Goal: Task Accomplishment & Management: Use online tool/utility

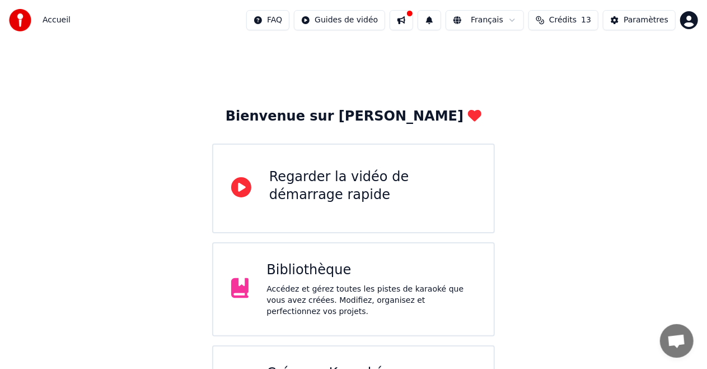
scroll to position [66, 0]
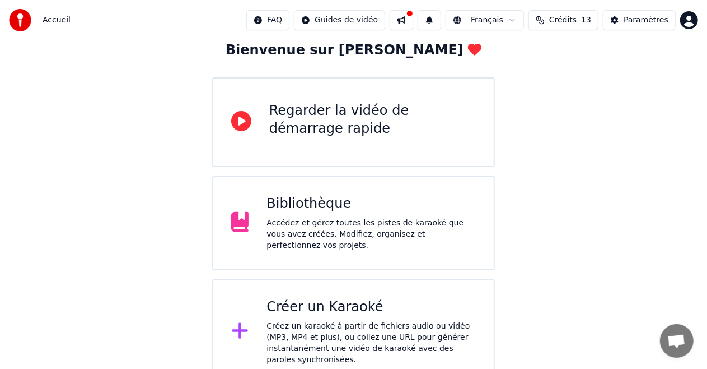
click at [369, 246] on div "Bibliothèque Accédez et gérez toutes les pistes de karaoké que vous avez créées…" at bounding box center [353, 223] width 283 height 94
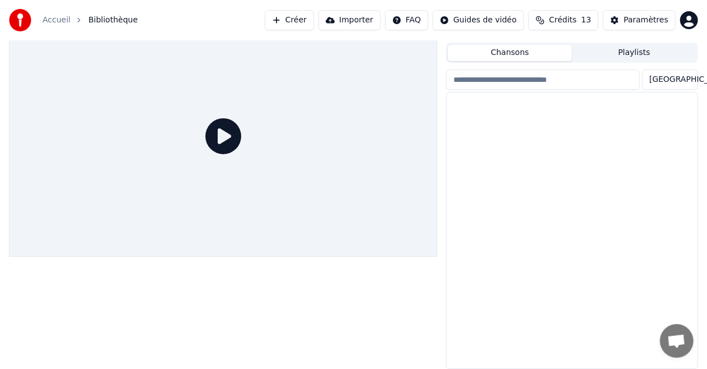
scroll to position [24, 0]
click at [588, 119] on div "On écrit sur les murs" at bounding box center [572, 112] width 251 height 38
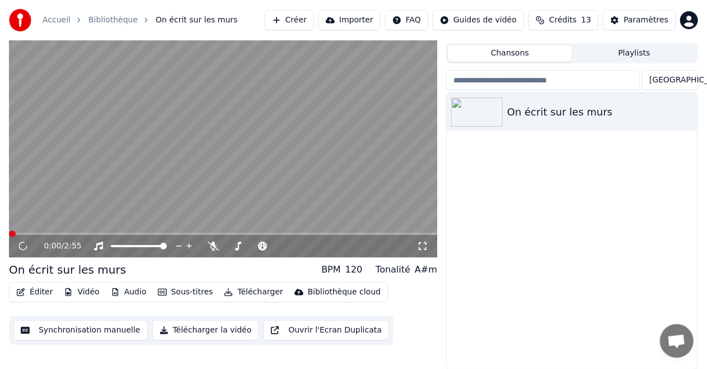
click at [62, 327] on button "Synchronisation manuelle" at bounding box center [80, 330] width 134 height 20
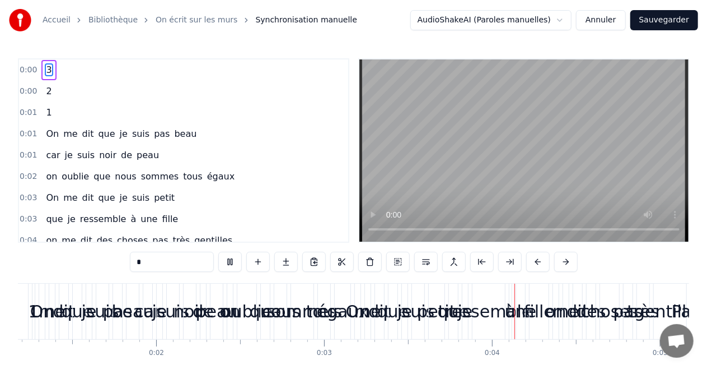
scroll to position [0, 638]
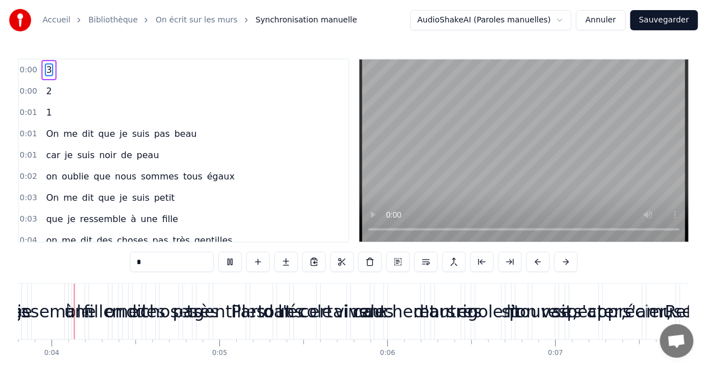
click at [71, 258] on div "0:00 3 0:00 2 0:01 1 0:01 On me dit que je suis pas beau 0:01 car je suis noir …" at bounding box center [353, 227] width 671 height 338
click at [233, 262] on button at bounding box center [230, 261] width 24 height 20
click at [47, 70] on span "3" at bounding box center [49, 69] width 8 height 13
click at [45, 138] on span "On" at bounding box center [52, 133] width 15 height 13
type input "**"
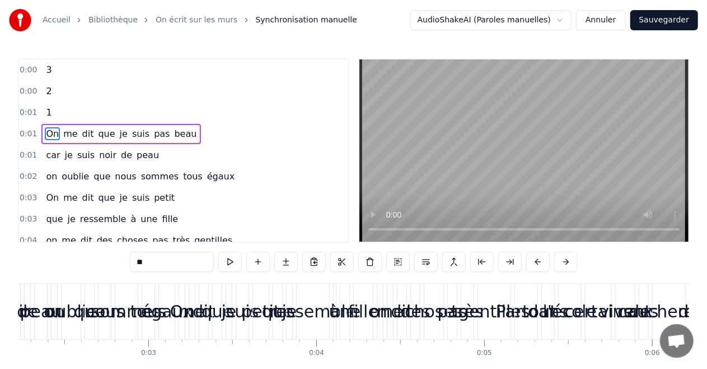
scroll to position [0, 162]
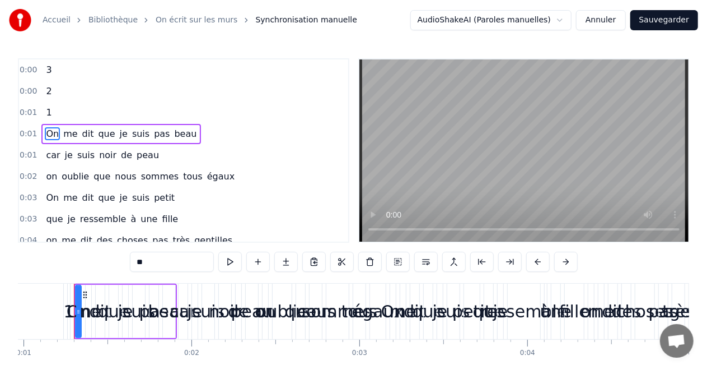
click at [199, 140] on div "0:01 On me dit que je suis pas beau" at bounding box center [183, 133] width 329 height 21
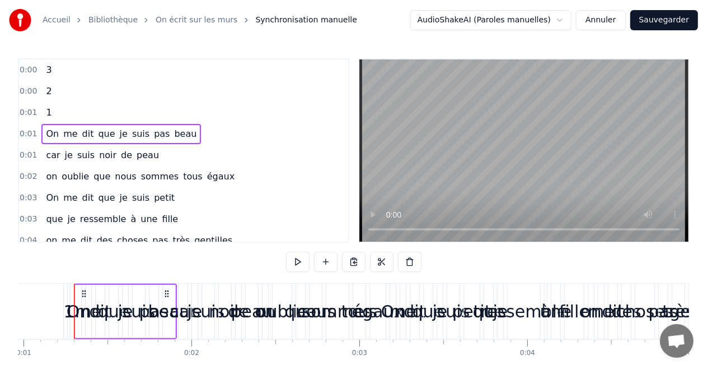
click at [199, 140] on div "0:01 On me dit que je suis pas beau" at bounding box center [183, 133] width 329 height 21
click at [52, 129] on span "On" at bounding box center [52, 133] width 15 height 13
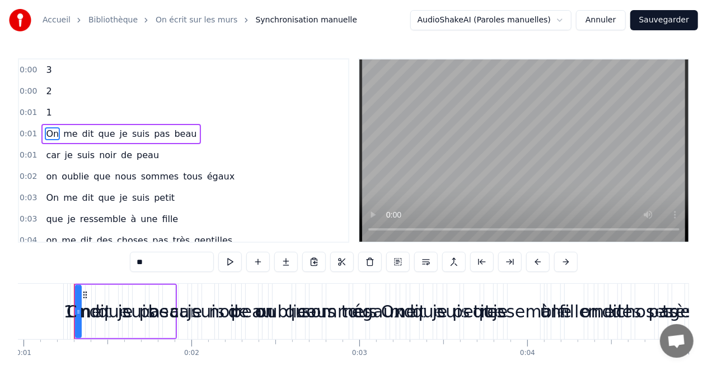
click at [76, 157] on span "suis" at bounding box center [86, 154] width 20 height 13
type input "****"
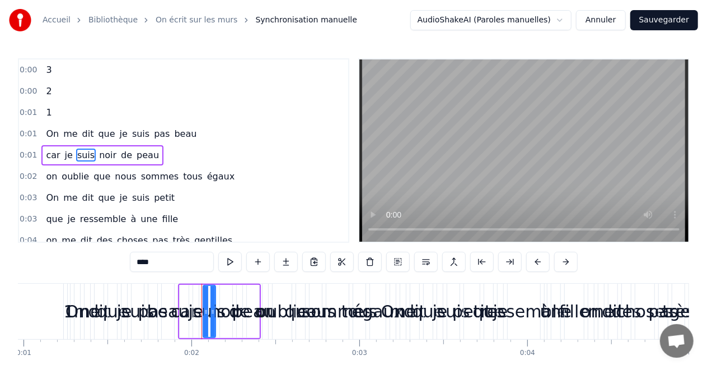
scroll to position [3, 0]
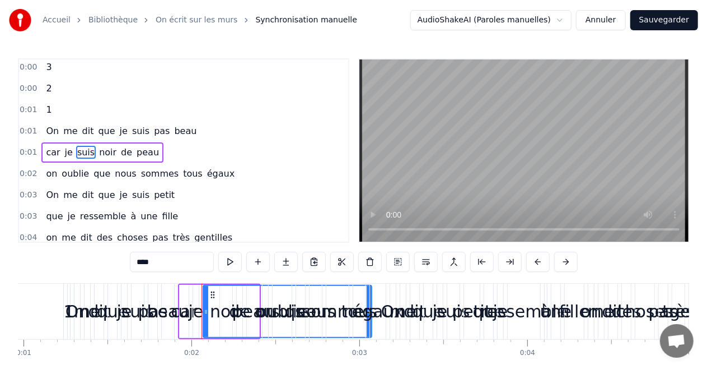
drag, startPoint x: 214, startPoint y: 295, endPoint x: 383, endPoint y: 300, distance: 168.7
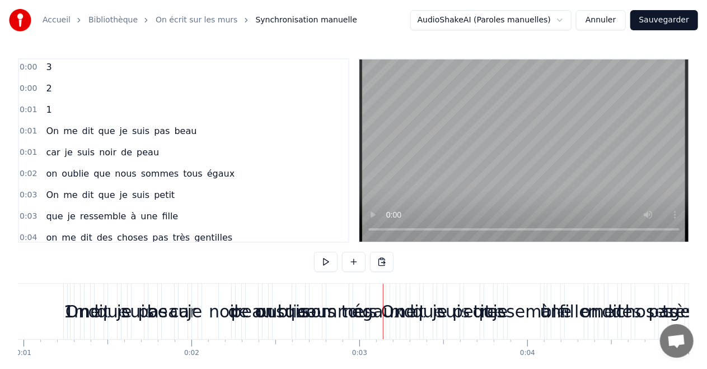
click at [45, 136] on span "On" at bounding box center [52, 130] width 15 height 13
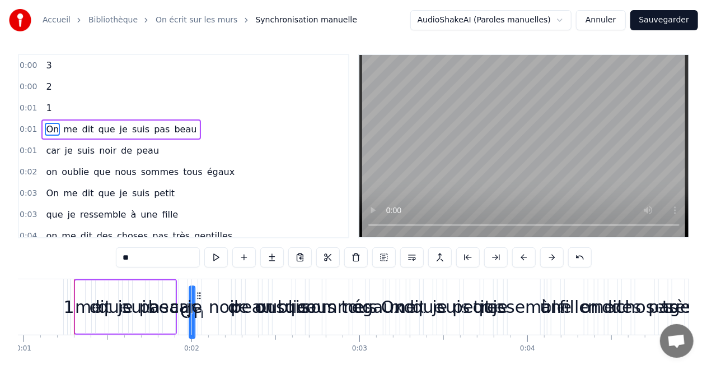
scroll to position [5, 0]
drag, startPoint x: 82, startPoint y: 293, endPoint x: 329, endPoint y: 272, distance: 247.3
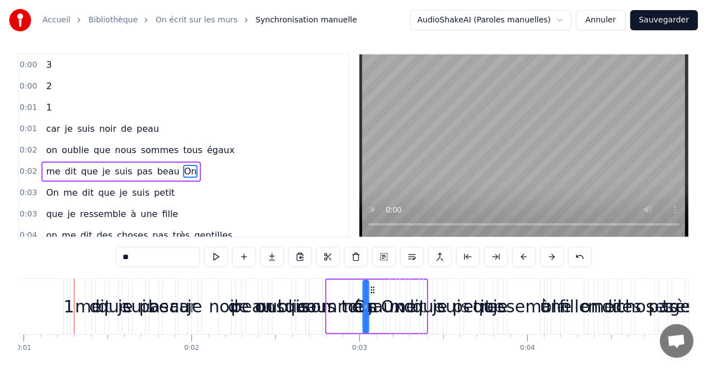
drag, startPoint x: 335, startPoint y: 287, endPoint x: 372, endPoint y: 288, distance: 36.4
click at [372, 288] on icon at bounding box center [372, 289] width 9 height 9
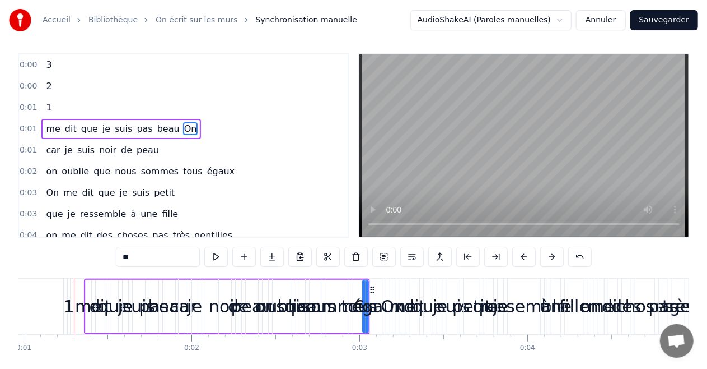
drag, startPoint x: 367, startPoint y: 285, endPoint x: 408, endPoint y: 293, distance: 41.2
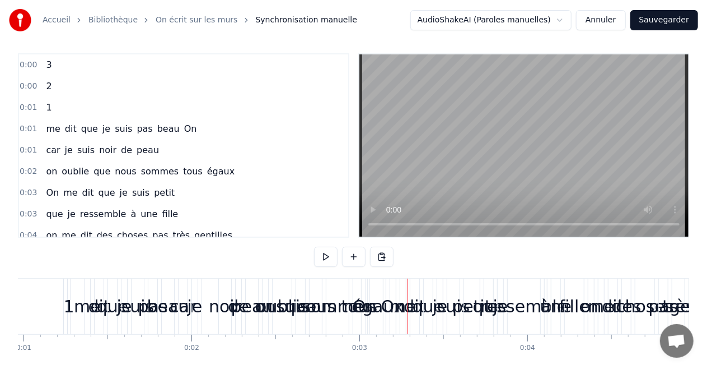
click at [167, 328] on div "beau" at bounding box center [168, 305] width 12 height 55
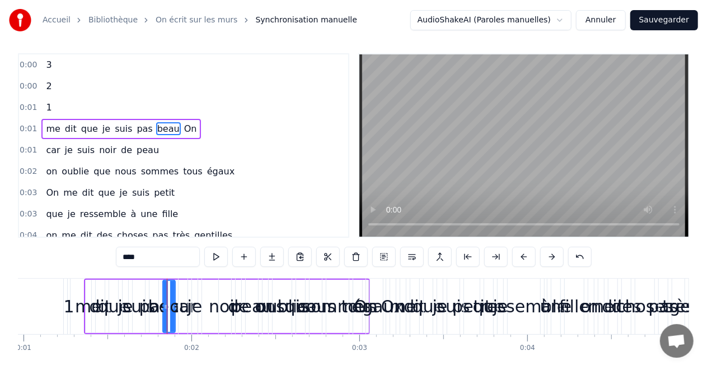
scroll to position [0, 0]
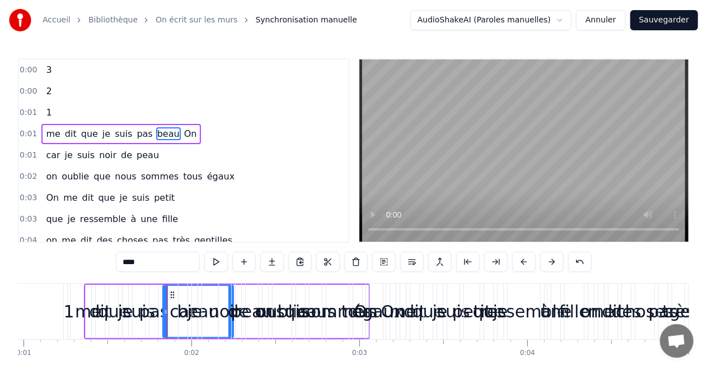
drag, startPoint x: 170, startPoint y: 309, endPoint x: 231, endPoint y: 311, distance: 60.5
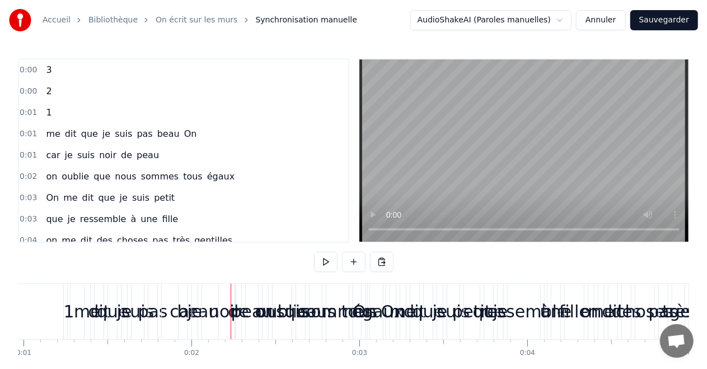
click at [606, 21] on button "Annuler" at bounding box center [600, 20] width 49 height 20
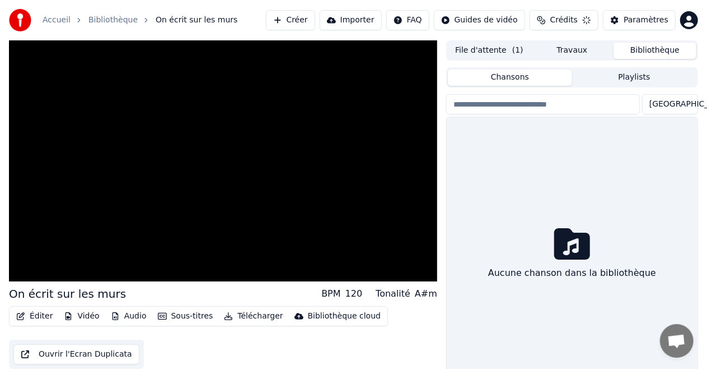
scroll to position [24, 0]
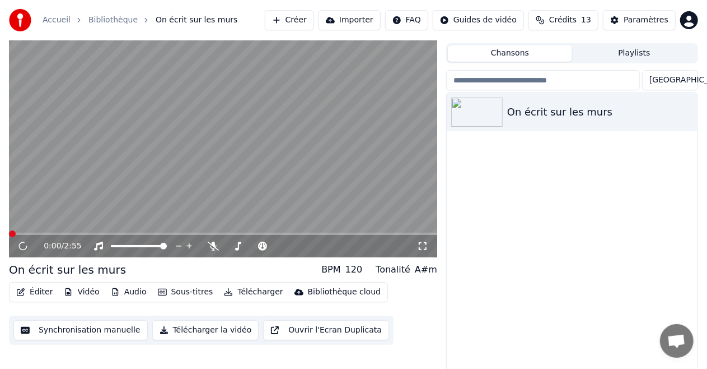
click at [292, 329] on button "Ouvrir l'Ecran Duplicata" at bounding box center [326, 330] width 126 height 20
click at [21, 249] on icon at bounding box center [23, 245] width 6 height 7
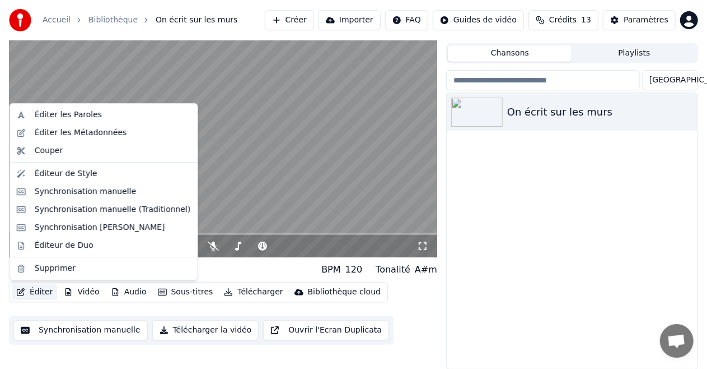
click at [37, 288] on button "Éditer" at bounding box center [34, 292] width 45 height 16
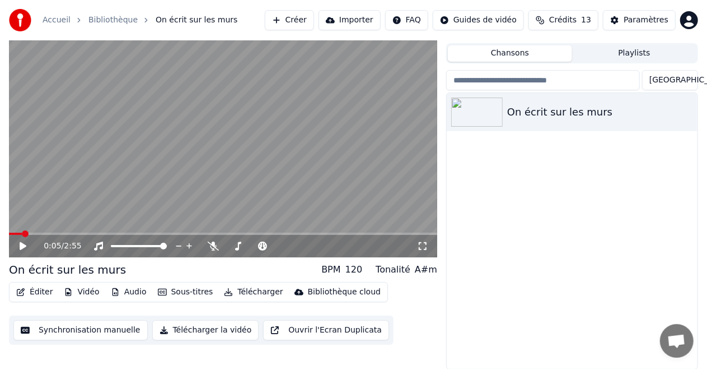
click at [97, 332] on button "Synchronisation manuelle" at bounding box center [80, 330] width 134 height 20
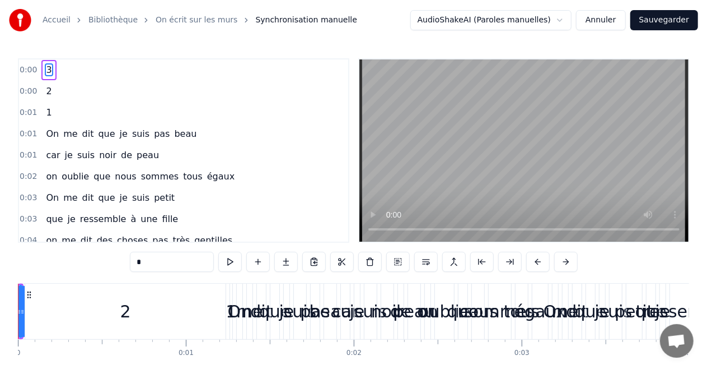
click at [227, 291] on div "2" at bounding box center [127, 310] width 204 height 55
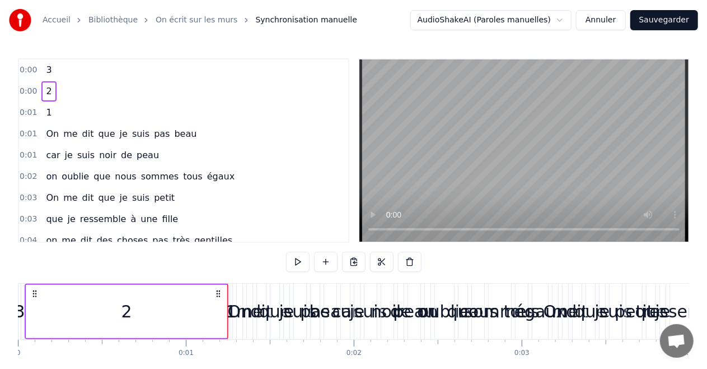
click at [230, 293] on div "1" at bounding box center [231, 310] width 3 height 55
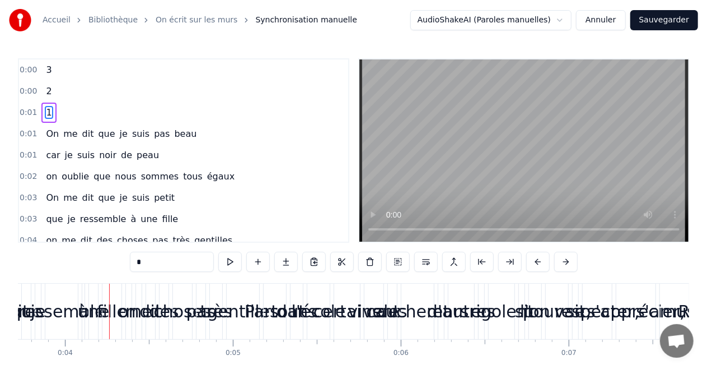
scroll to position [0, 660]
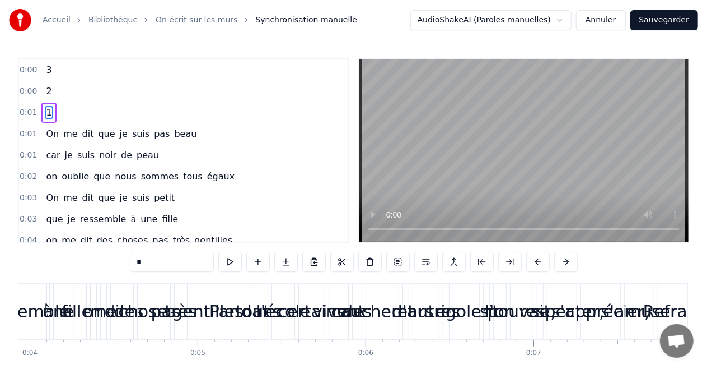
click at [240, 293] on div "Partout" at bounding box center [239, 310] width 22 height 55
type input "*******"
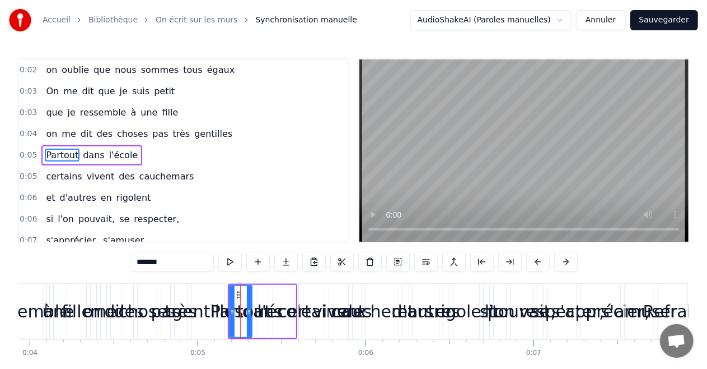
scroll to position [108, 0]
click at [43, 291] on div "que je ressemble à une fille" at bounding box center [37, 310] width 103 height 55
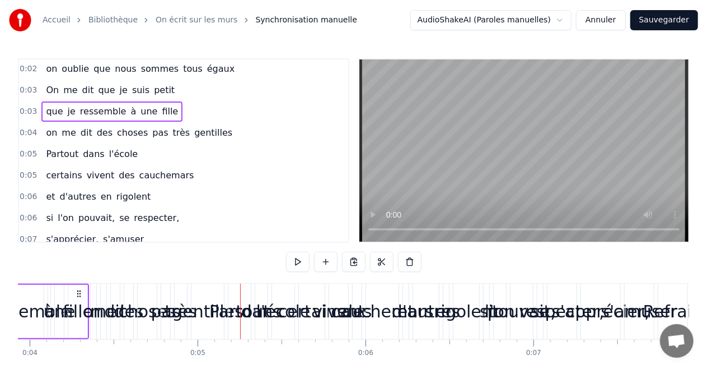
scroll to position [0, 629]
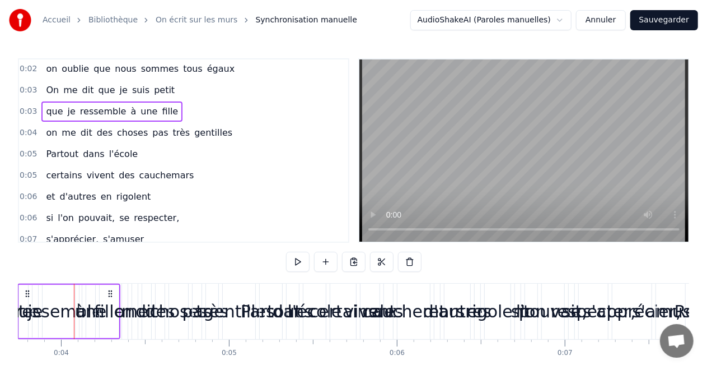
click at [21, 299] on div "ressemble" at bounding box center [59, 311] width 87 height 25
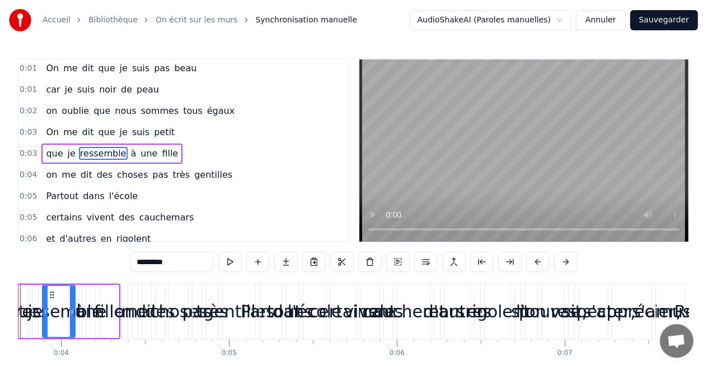
scroll to position [0, 575]
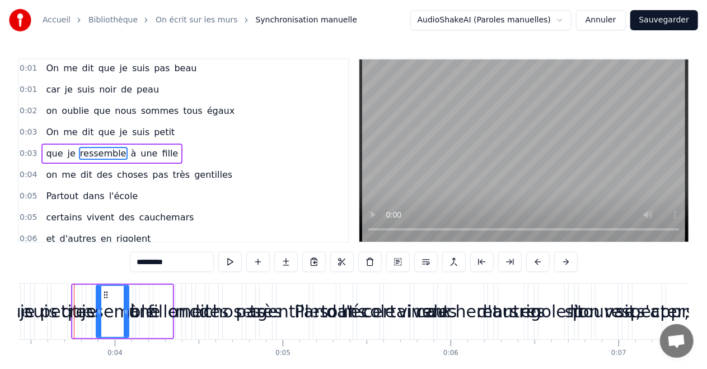
click at [40, 317] on div "suis" at bounding box center [41, 311] width 33 height 25
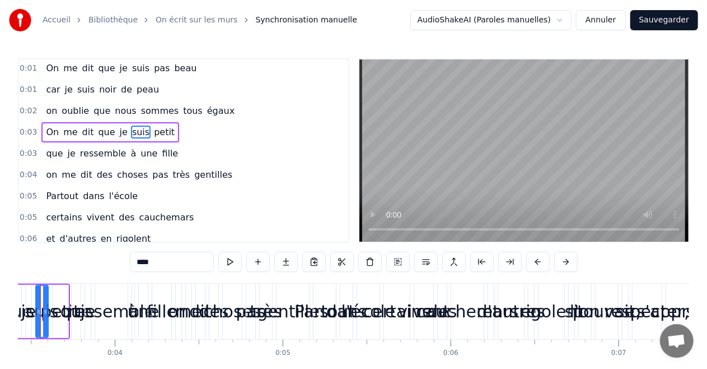
scroll to position [45, 0]
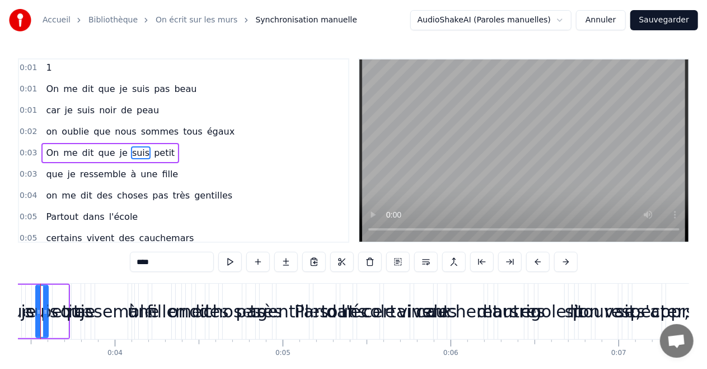
click at [19, 319] on div "que" at bounding box center [17, 311] width 32 height 25
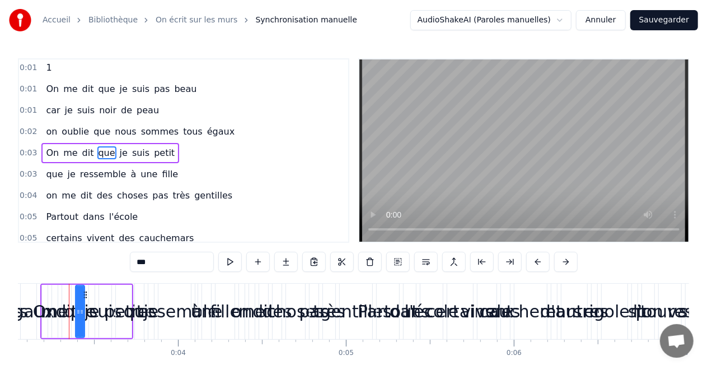
scroll to position [0, 507]
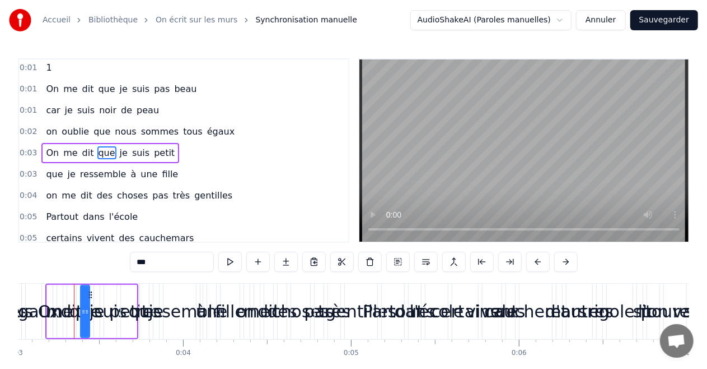
click at [22, 323] on div "égaux" at bounding box center [34, 311] width 52 height 25
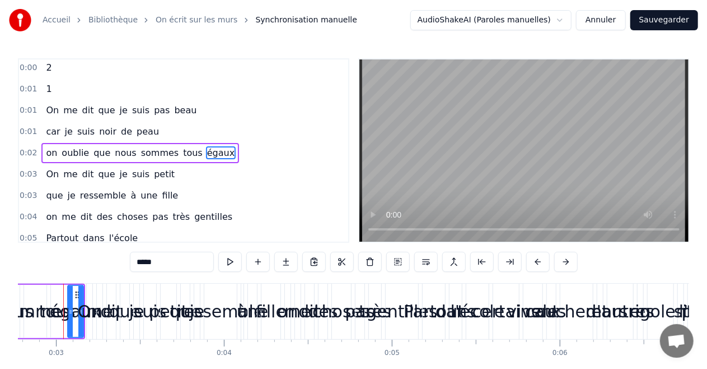
scroll to position [0, 455]
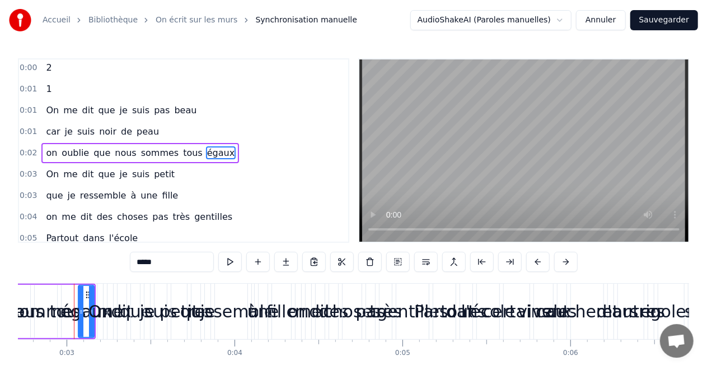
click at [26, 329] on div "nous" at bounding box center [24, 311] width 12 height 53
type input "****"
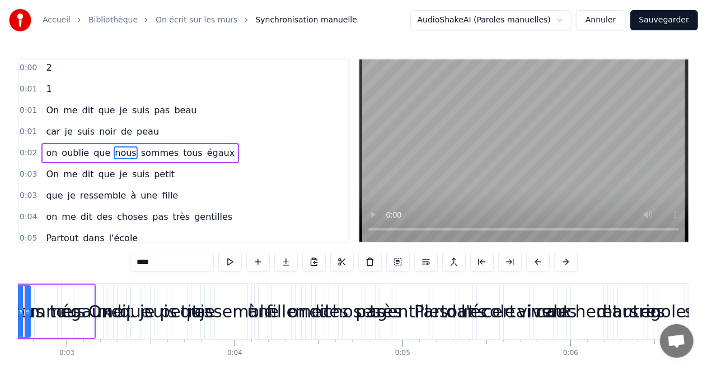
scroll to position [0, 406]
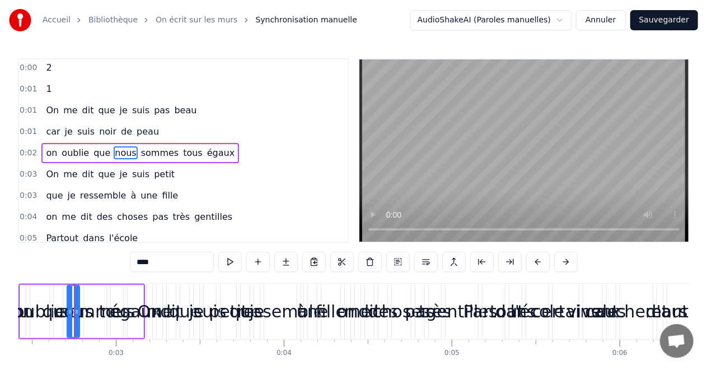
click at [26, 329] on div "on oublie que nous sommes tous égaux" at bounding box center [81, 310] width 127 height 55
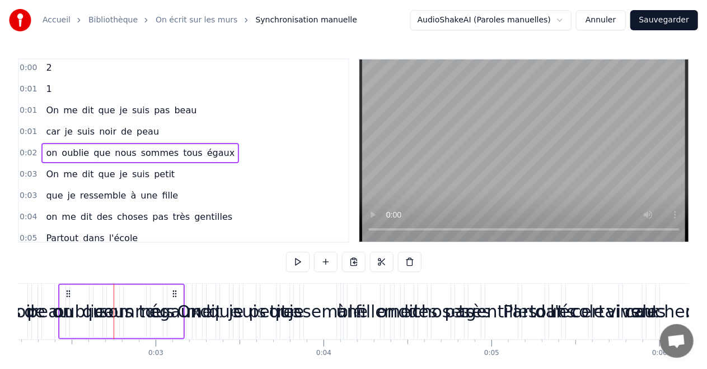
scroll to position [0, 358]
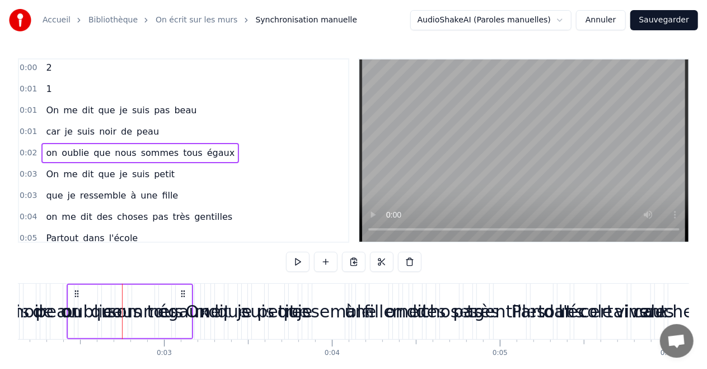
click at [26, 329] on div "noir" at bounding box center [30, 310] width 12 height 55
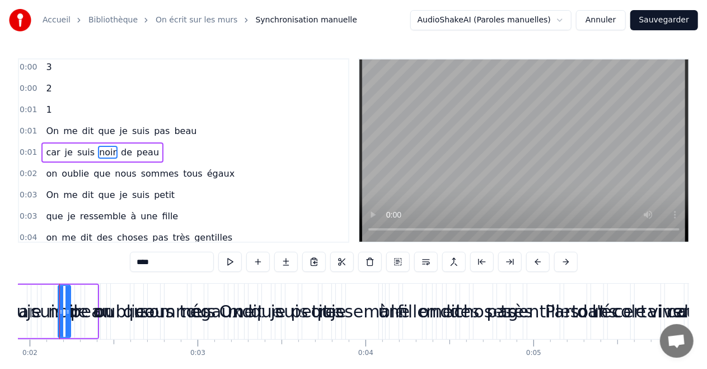
scroll to position [0, 310]
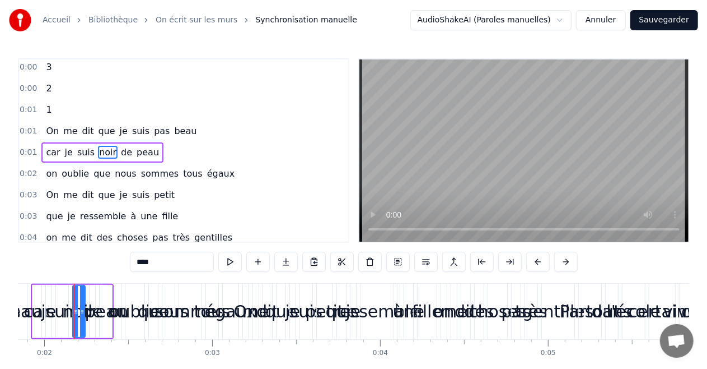
click at [20, 329] on div "beau" at bounding box center [21, 310] width 12 height 55
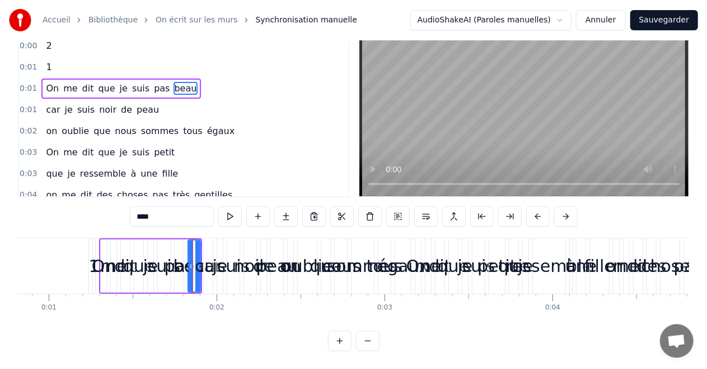
scroll to position [0, 114]
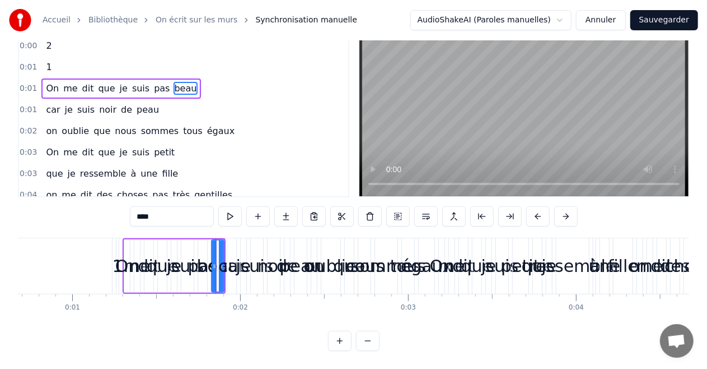
click at [123, 253] on div "On" at bounding box center [127, 265] width 24 height 25
type input "**"
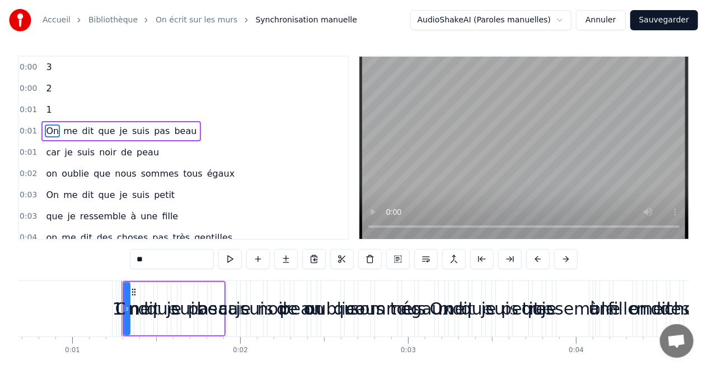
scroll to position [0, 0]
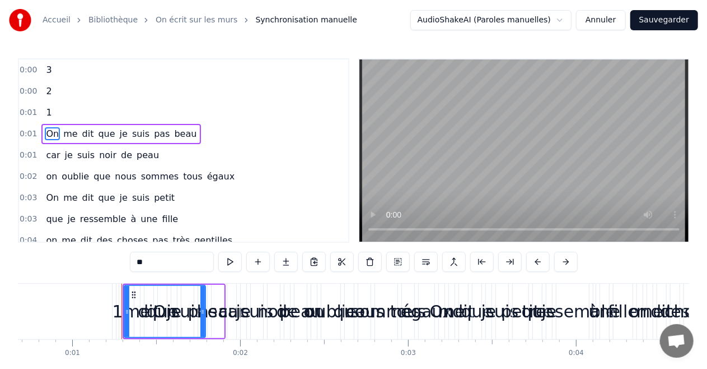
drag, startPoint x: 125, startPoint y: 305, endPoint x: 201, endPoint y: 309, distance: 75.7
click at [201, 309] on div at bounding box center [202, 311] width 4 height 51
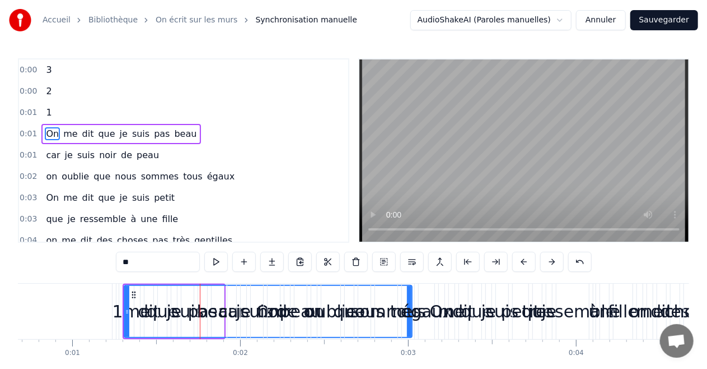
drag, startPoint x: 203, startPoint y: 307, endPoint x: 410, endPoint y: 304, distance: 206.7
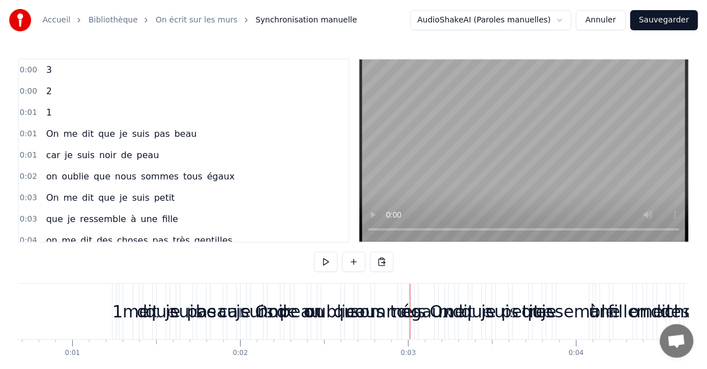
drag, startPoint x: 410, startPoint y: 304, endPoint x: 185, endPoint y: 302, distance: 224.6
click at [119, 299] on div "1" at bounding box center [117, 311] width 11 height 25
click at [123, 304] on div "On" at bounding box center [267, 310] width 289 height 55
type input "**"
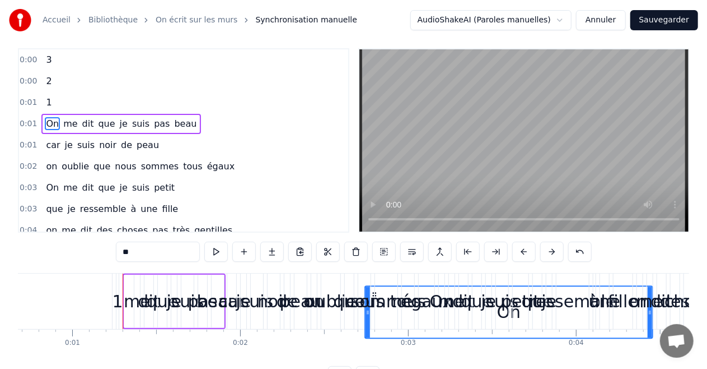
scroll to position [11, 0]
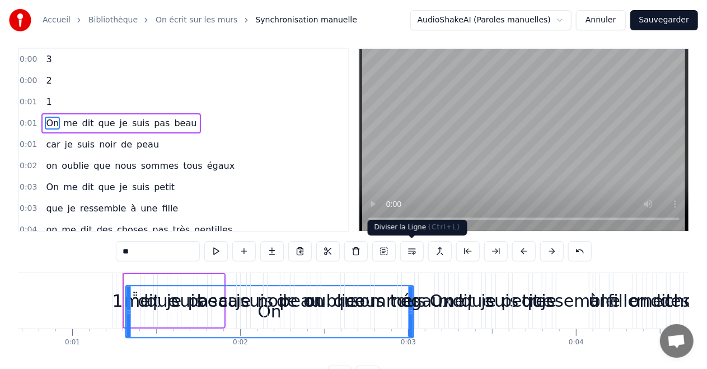
drag, startPoint x: 131, startPoint y: 296, endPoint x: 413, endPoint y: 256, distance: 285.0
click at [413, 256] on div "0:00 3 0:00 2 0:01 1 0:01 On me dit que je suis pas beau 0:01 car je suis noir …" at bounding box center [353, 217] width 671 height 338
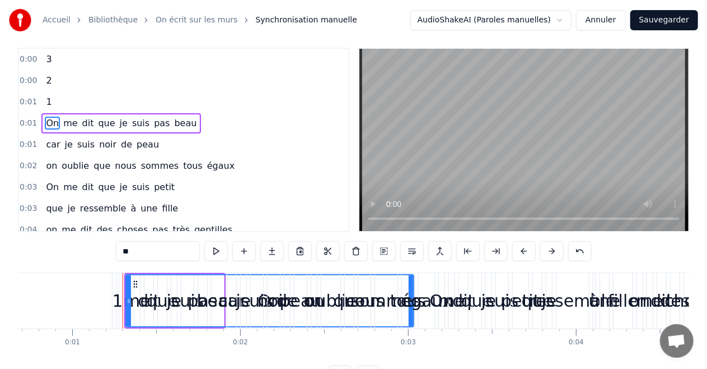
click at [416, 280] on div "on oublie que nous sommes tous égaux" at bounding box center [374, 300] width 127 height 55
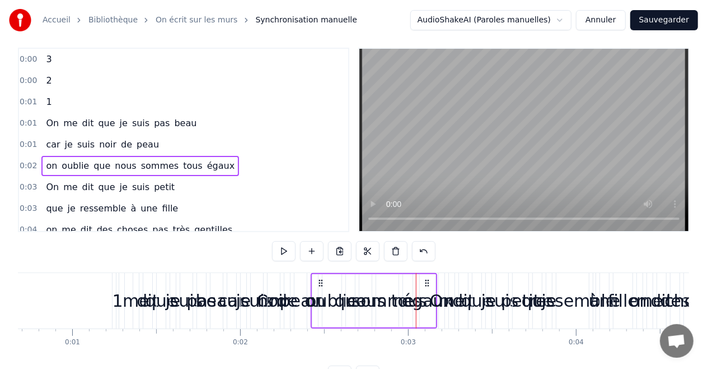
click at [450, 282] on div "me" at bounding box center [452, 300] width 6 height 55
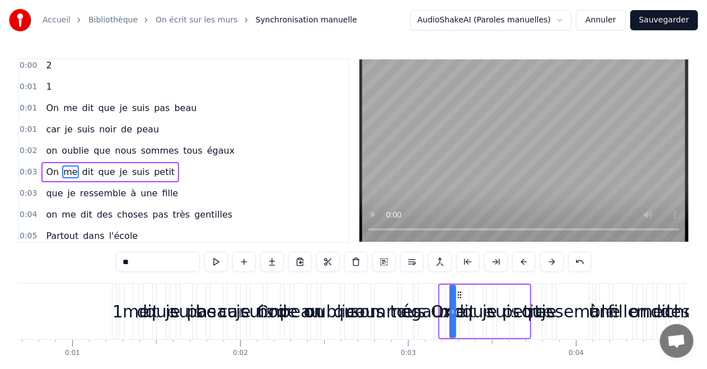
scroll to position [45, 0]
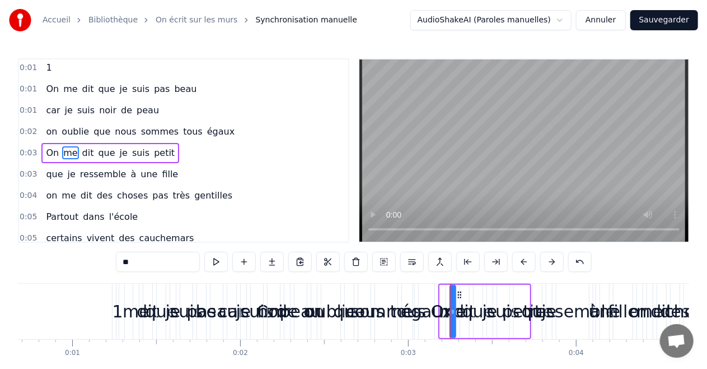
click at [146, 286] on div "dit" at bounding box center [147, 310] width 9 height 55
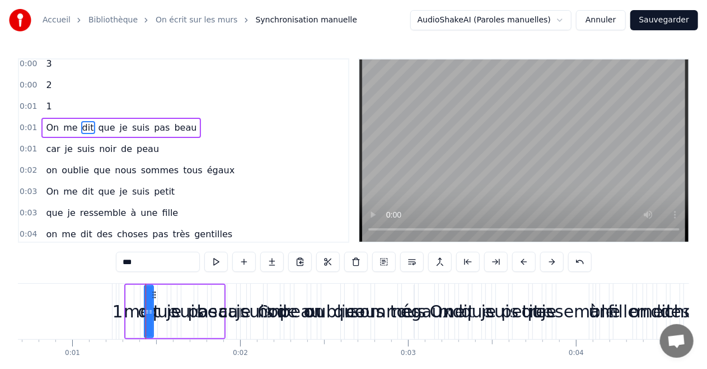
scroll to position [0, 0]
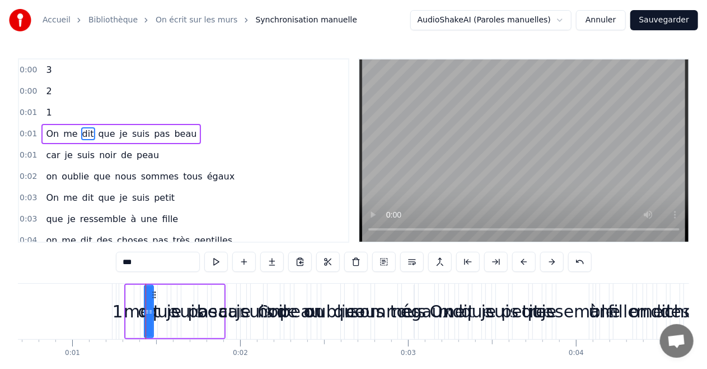
click at [129, 287] on div "On" at bounding box center [270, 311] width 288 height 53
type input "**"
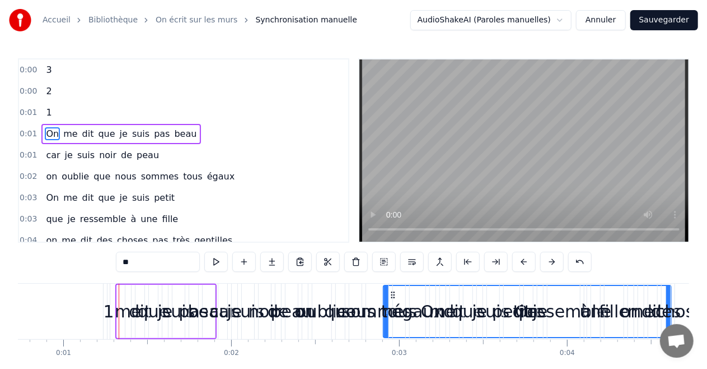
scroll to position [0, 135]
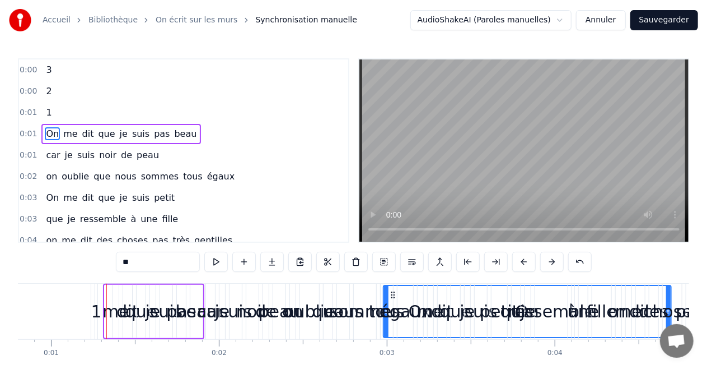
drag, startPoint x: 133, startPoint y: 296, endPoint x: 535, endPoint y: 291, distance: 402.1
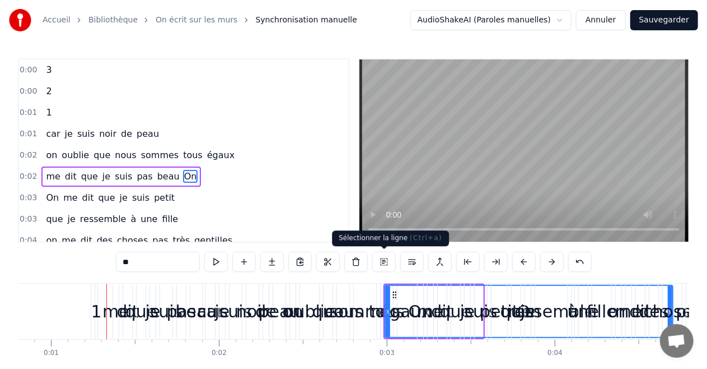
click at [386, 267] on button at bounding box center [384, 261] width 24 height 20
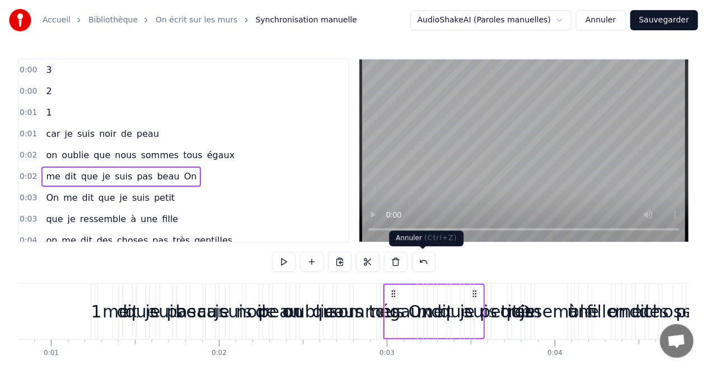
click at [427, 259] on button at bounding box center [424, 261] width 24 height 20
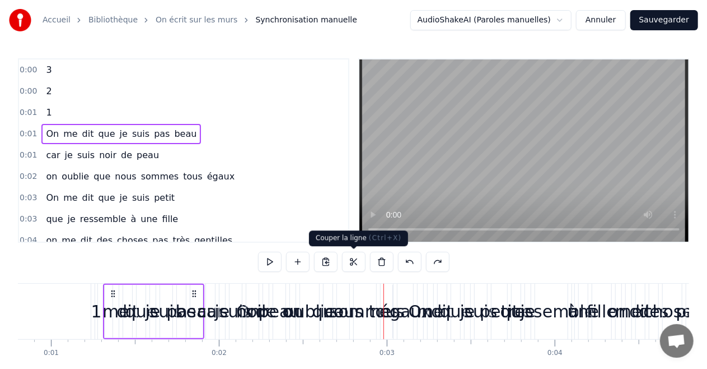
click at [355, 262] on button at bounding box center [354, 261] width 24 height 20
click at [392, 287] on div "tous" at bounding box center [386, 310] width 13 height 55
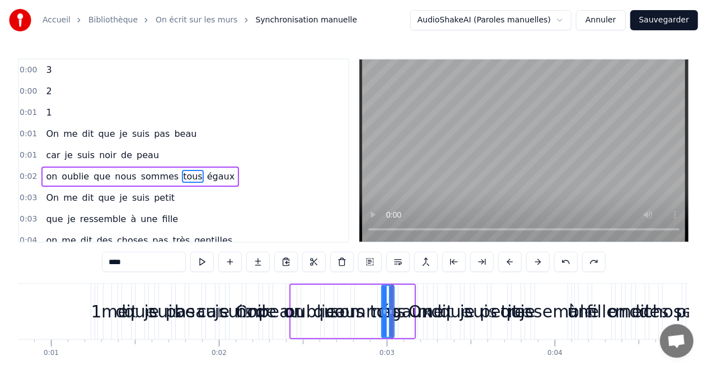
scroll to position [24, 0]
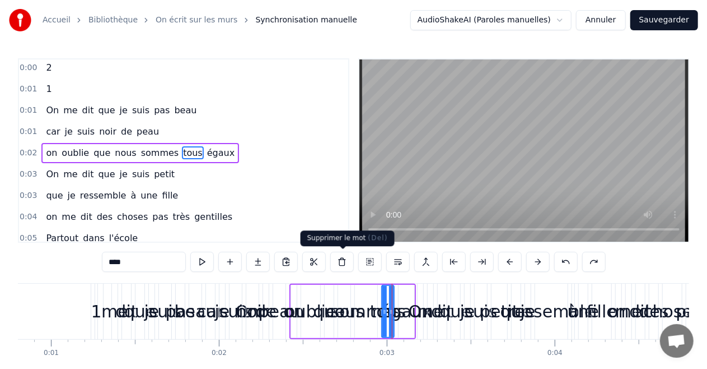
click at [341, 262] on button at bounding box center [342, 261] width 24 height 20
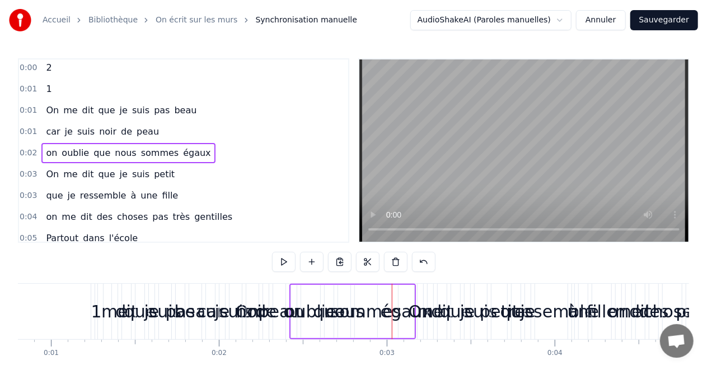
click at [398, 287] on div "égaux" at bounding box center [406, 311] width 17 height 53
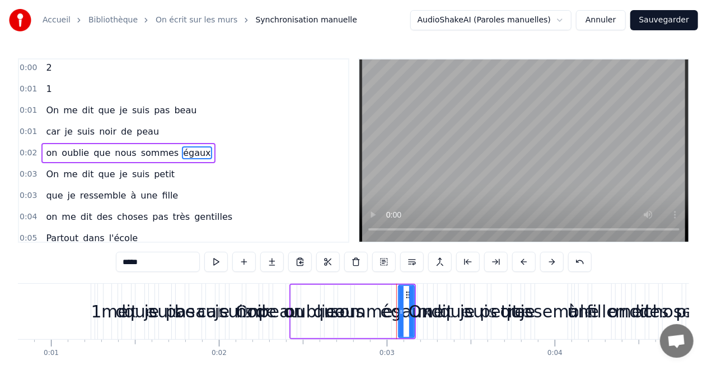
click at [106, 287] on div "On" at bounding box center [248, 310] width 288 height 55
type input "**"
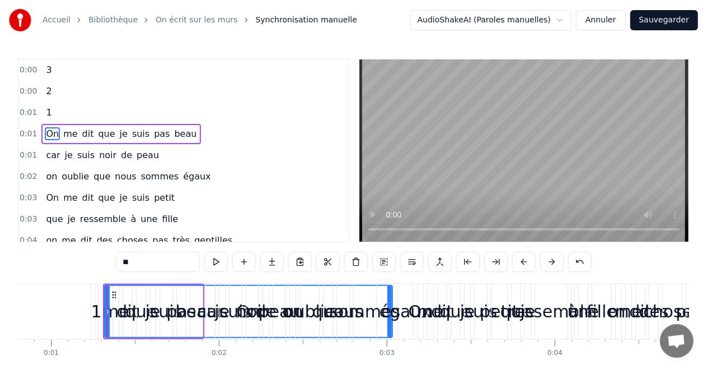
click at [289, 17] on span "Synchronisation manuelle" at bounding box center [307, 20] width 102 height 11
click at [509, 25] on html "Accueil Bibliothèque On écrit sur les murs Synchronisation manuelle AudioShakeA…" at bounding box center [353, 207] width 707 height 414
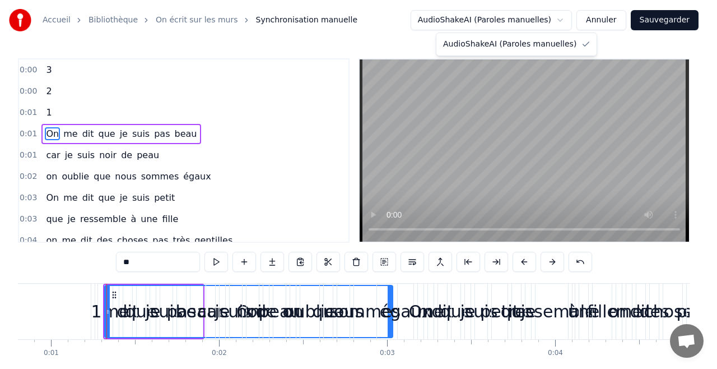
click at [532, 21] on html "Accueil Bibliothèque On écrit sur les murs Synchronisation manuelle AudioShakeA…" at bounding box center [358, 207] width 717 height 414
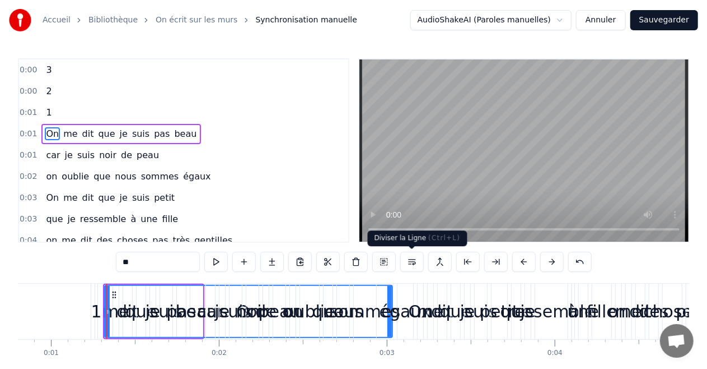
click at [412, 264] on button at bounding box center [412, 261] width 24 height 20
click at [400, 251] on button at bounding box center [412, 261] width 24 height 20
click at [596, 20] on button "Annuler" at bounding box center [600, 20] width 49 height 20
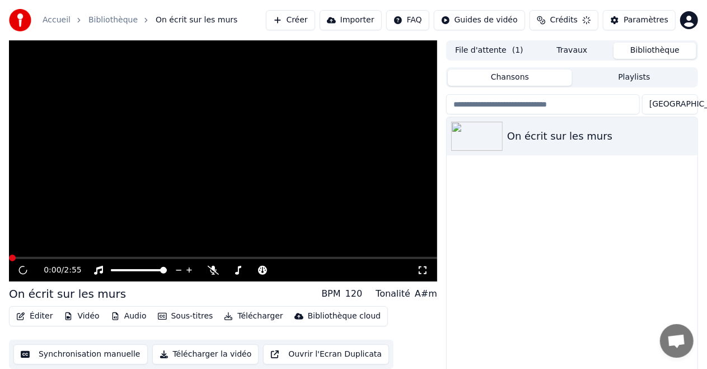
scroll to position [24, 0]
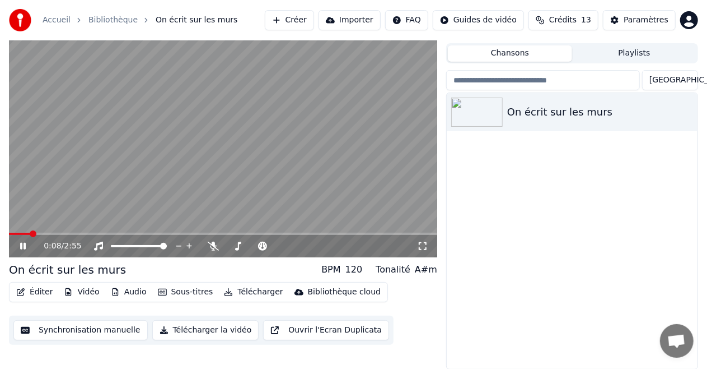
click at [354, 245] on div "0:08 / 2:55" at bounding box center [231, 245] width 374 height 11
click at [348, 250] on div "0:17 / 2:55" at bounding box center [231, 245] width 374 height 11
click at [21, 248] on icon at bounding box center [23, 245] width 6 height 7
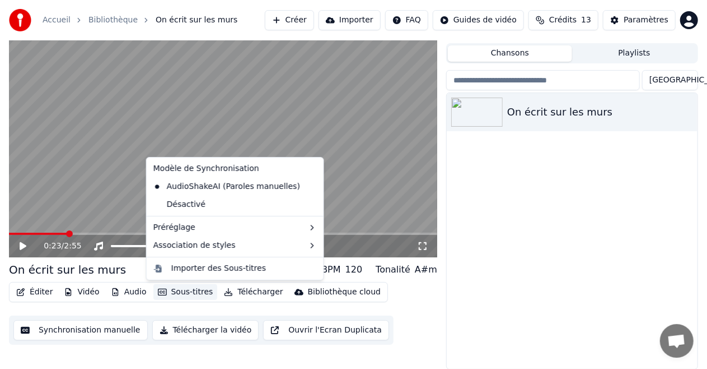
click at [158, 295] on icon "button" at bounding box center [162, 291] width 9 height 7
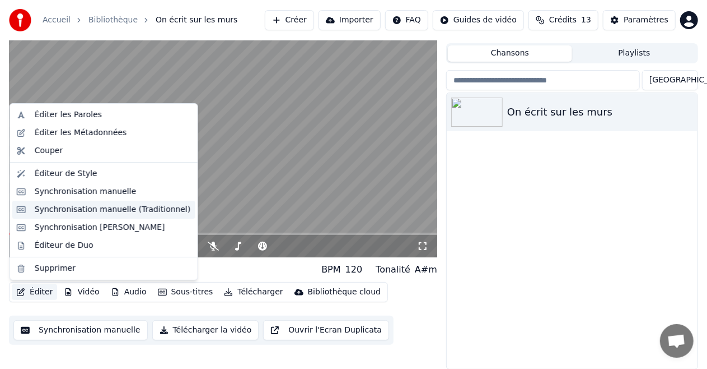
click at [81, 211] on div "Synchronisation manuelle (Traditionnel)" at bounding box center [113, 209] width 156 height 11
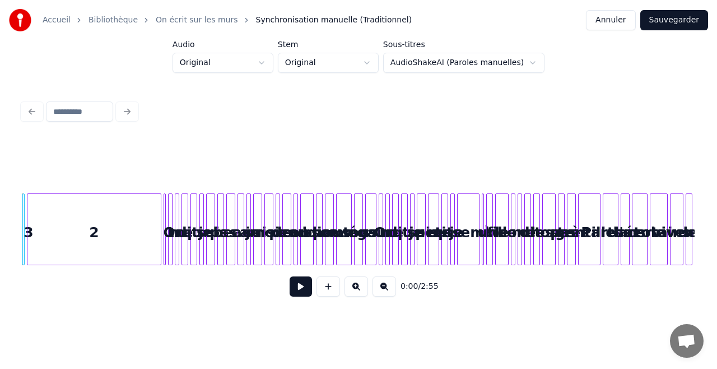
click at [81, 211] on div "2" at bounding box center [93, 232] width 133 height 76
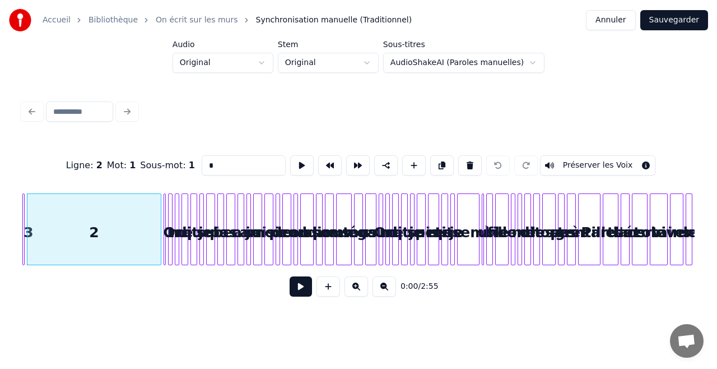
click at [166, 206] on div at bounding box center [165, 229] width 3 height 71
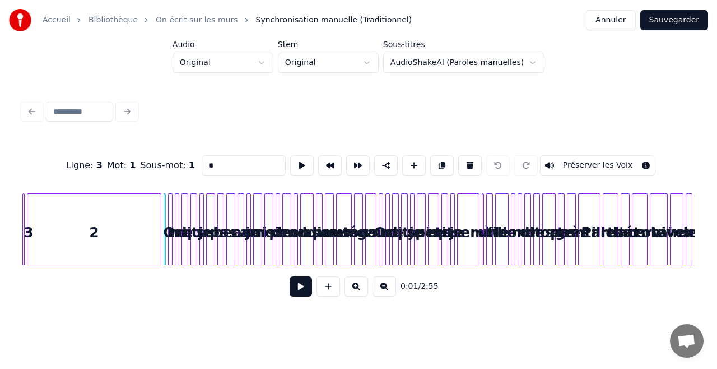
click at [170, 206] on div at bounding box center [170, 229] width 3 height 71
click at [176, 205] on div at bounding box center [176, 229] width 3 height 71
click at [169, 205] on div at bounding box center [170, 229] width 3 height 71
click at [356, 295] on button at bounding box center [356, 286] width 24 height 20
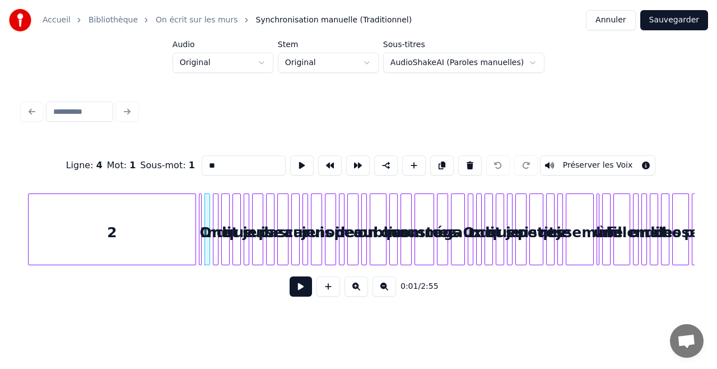
scroll to position [0, 36]
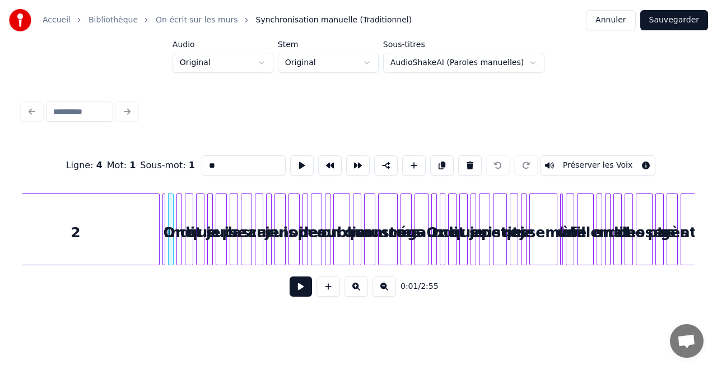
click at [356, 295] on button at bounding box center [356, 286] width 24 height 20
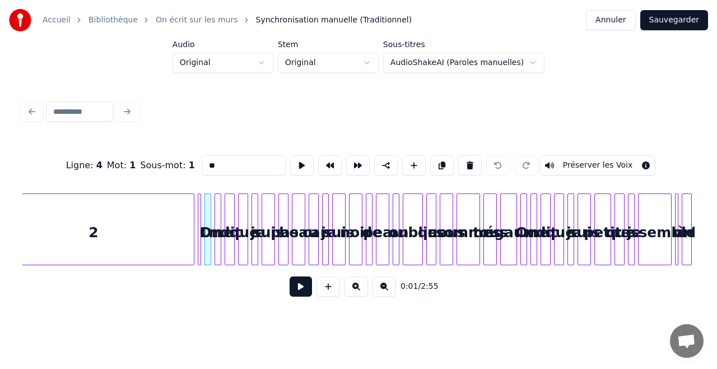
click at [356, 295] on button at bounding box center [356, 286] width 24 height 20
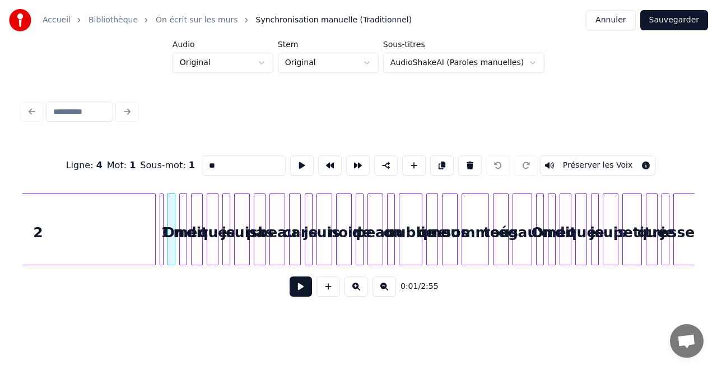
click at [356, 295] on button at bounding box center [356, 286] width 24 height 20
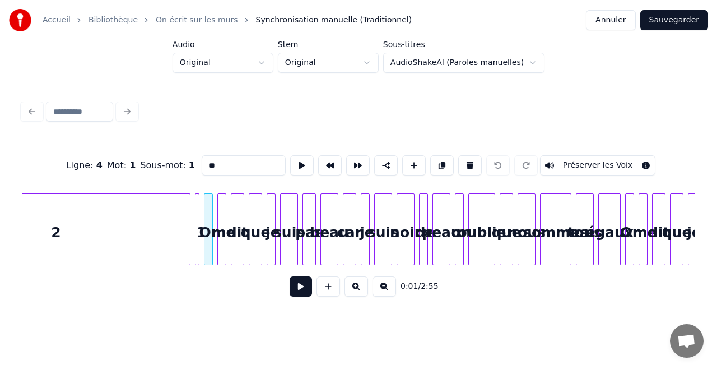
scroll to position [0, 146]
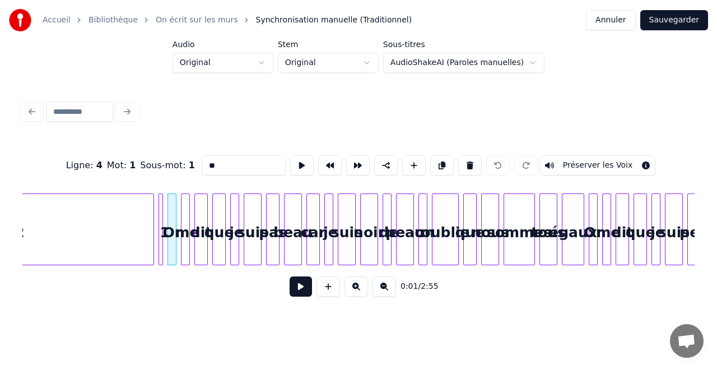
click at [356, 295] on button at bounding box center [356, 286] width 24 height 20
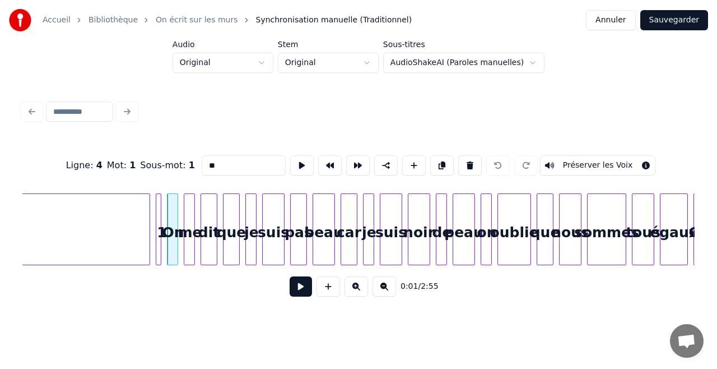
click at [356, 295] on button at bounding box center [356, 286] width 24 height 20
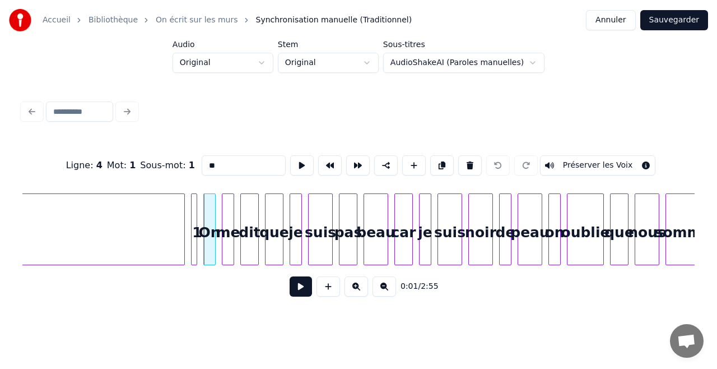
click at [356, 295] on button at bounding box center [356, 286] width 24 height 20
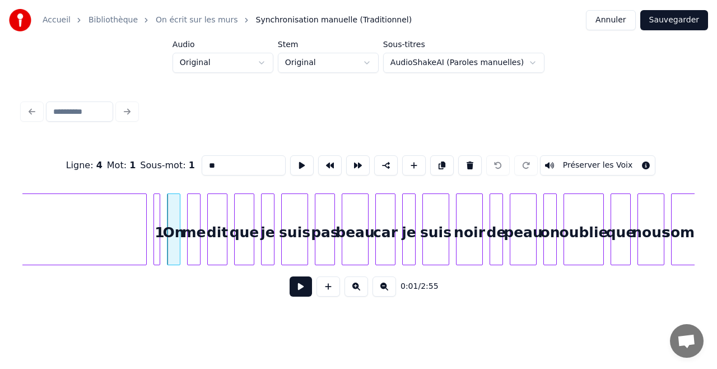
click at [356, 295] on button at bounding box center [356, 286] width 24 height 20
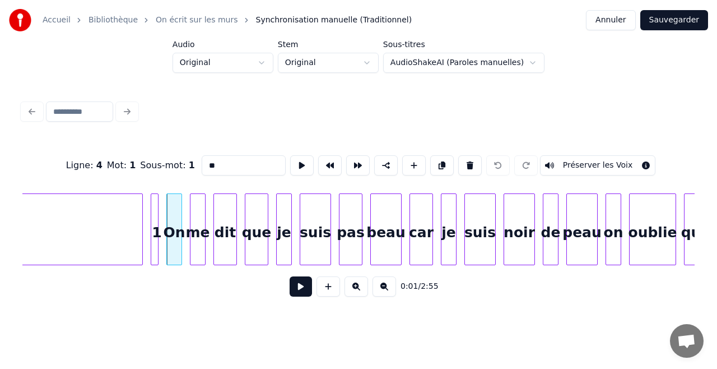
click at [356, 295] on button at bounding box center [356, 286] width 24 height 20
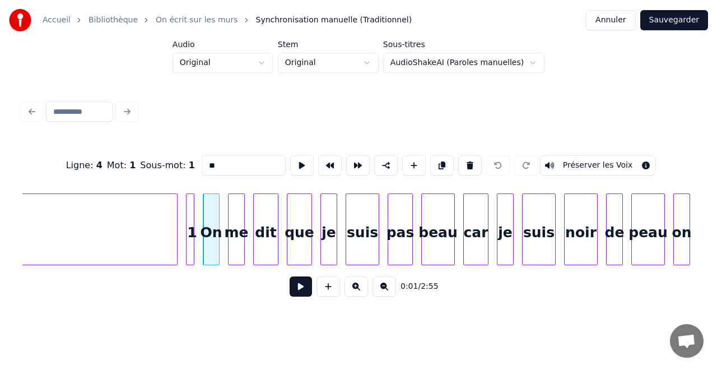
click at [356, 295] on button at bounding box center [356, 286] width 24 height 20
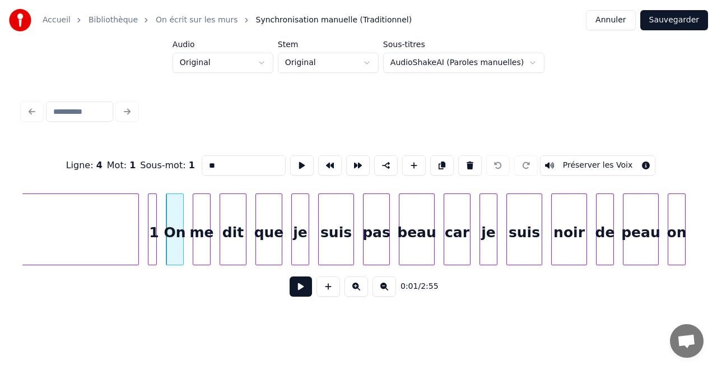
click at [356, 295] on button at bounding box center [356, 286] width 24 height 20
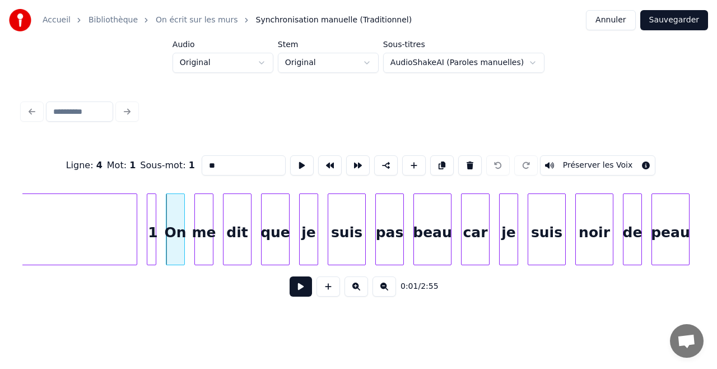
click at [356, 295] on button at bounding box center [356, 286] width 24 height 20
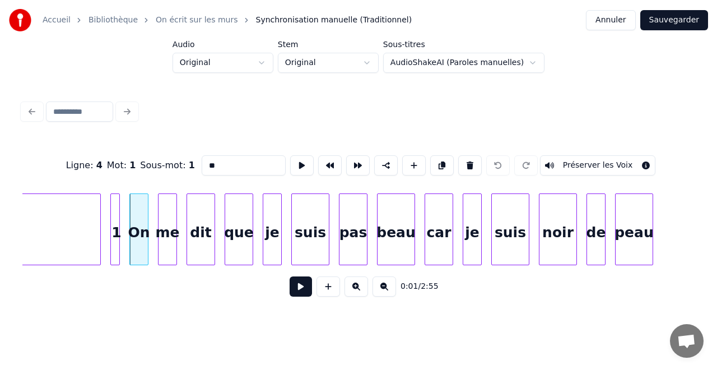
click at [356, 295] on button at bounding box center [356, 286] width 24 height 20
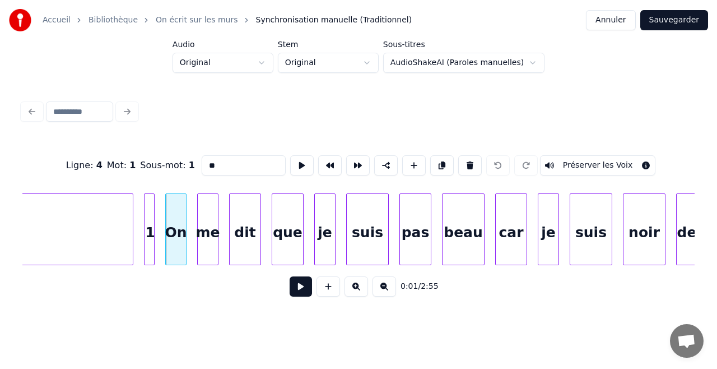
click at [356, 295] on button at bounding box center [356, 286] width 24 height 20
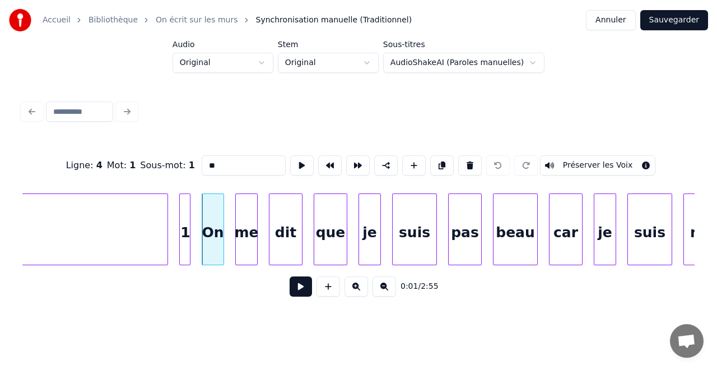
click at [356, 295] on button at bounding box center [356, 286] width 24 height 20
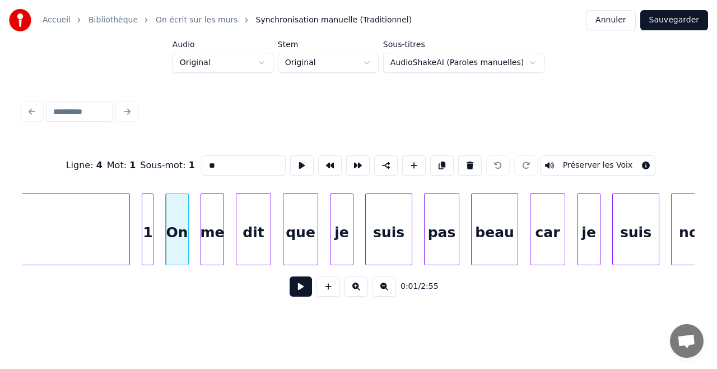
click at [356, 295] on button at bounding box center [356, 286] width 24 height 20
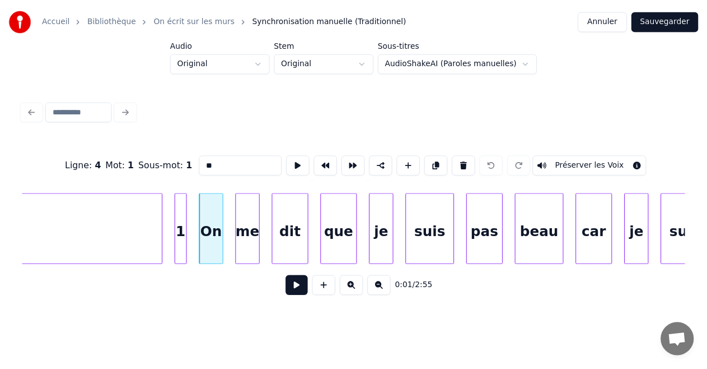
scroll to position [0, 659]
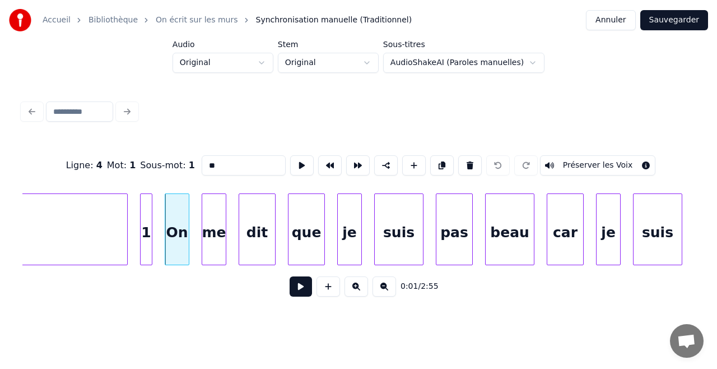
click at [147, 209] on div "1" at bounding box center [146, 232] width 11 height 76
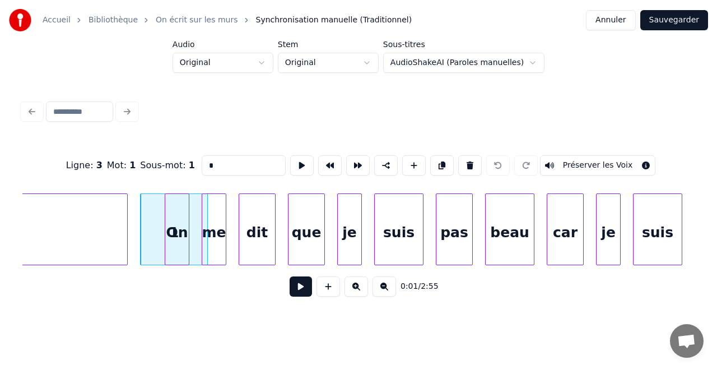
click at [207, 213] on div at bounding box center [205, 229] width 3 height 71
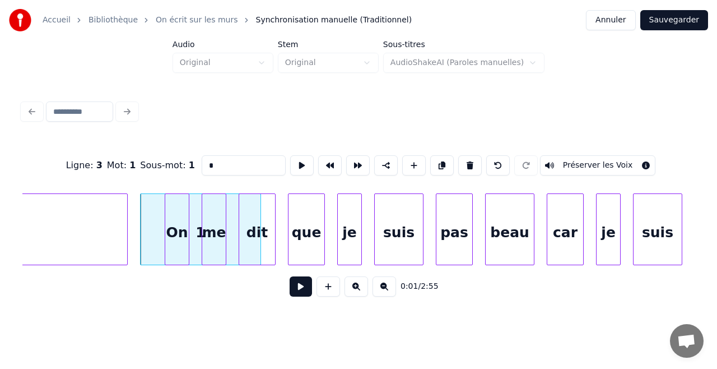
click at [260, 212] on div at bounding box center [258, 229] width 3 height 71
click at [177, 214] on div "On" at bounding box center [177, 232] width 24 height 76
click at [180, 246] on div "On" at bounding box center [177, 232] width 24 height 76
click at [199, 225] on div at bounding box center [199, 229] width 3 height 71
click at [211, 227] on div "me" at bounding box center [214, 232] width 24 height 76
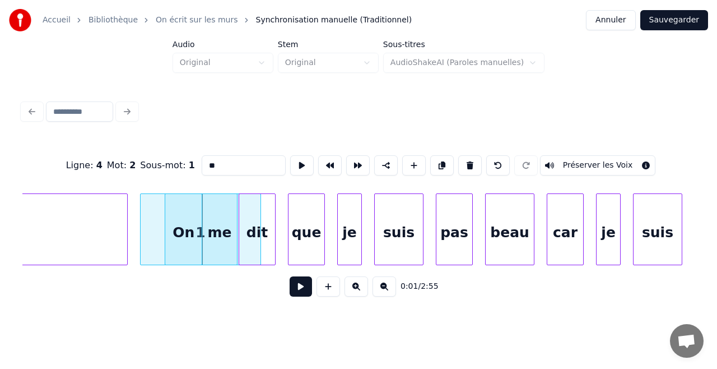
click at [237, 225] on div at bounding box center [235, 229] width 3 height 71
click at [255, 225] on div "dit" at bounding box center [257, 232] width 36 height 76
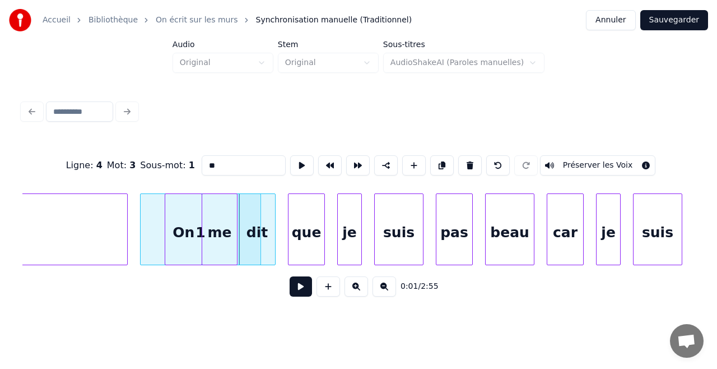
type input "***"
click at [662, 24] on button "Sauvegarder" at bounding box center [674, 20] width 68 height 20
